Goal: Information Seeking & Learning: Learn about a topic

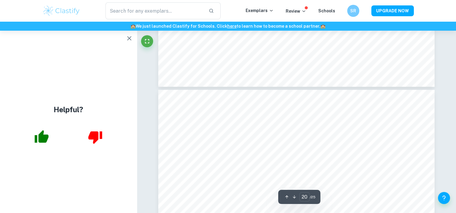
scroll to position [7758, 0]
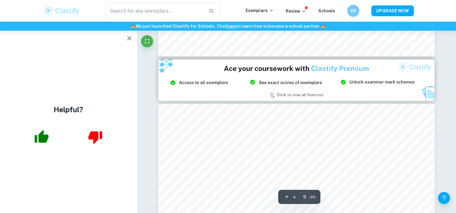
type input "8"
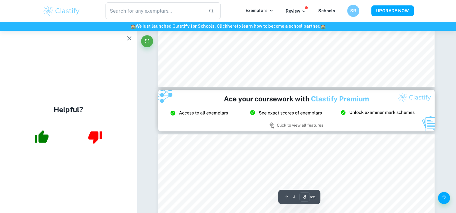
scroll to position [3244, 0]
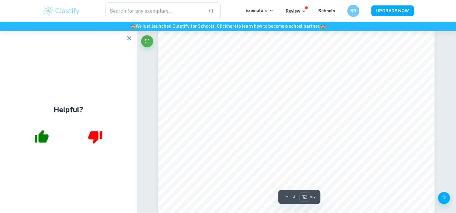
scroll to position [4469, 0]
type input "12"
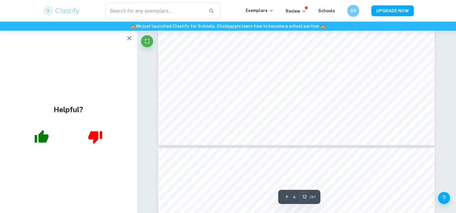
scroll to position [4742, 0]
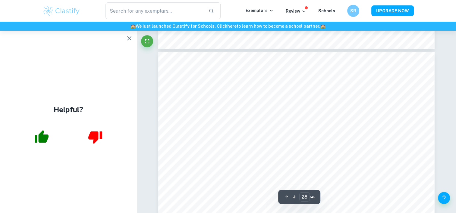
scroll to position [9977, 0]
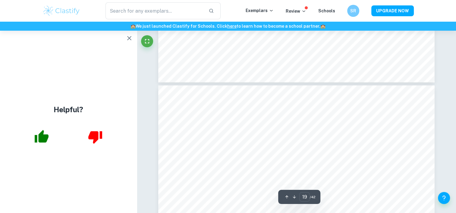
type input "18"
